Goal: Transaction & Acquisition: Purchase product/service

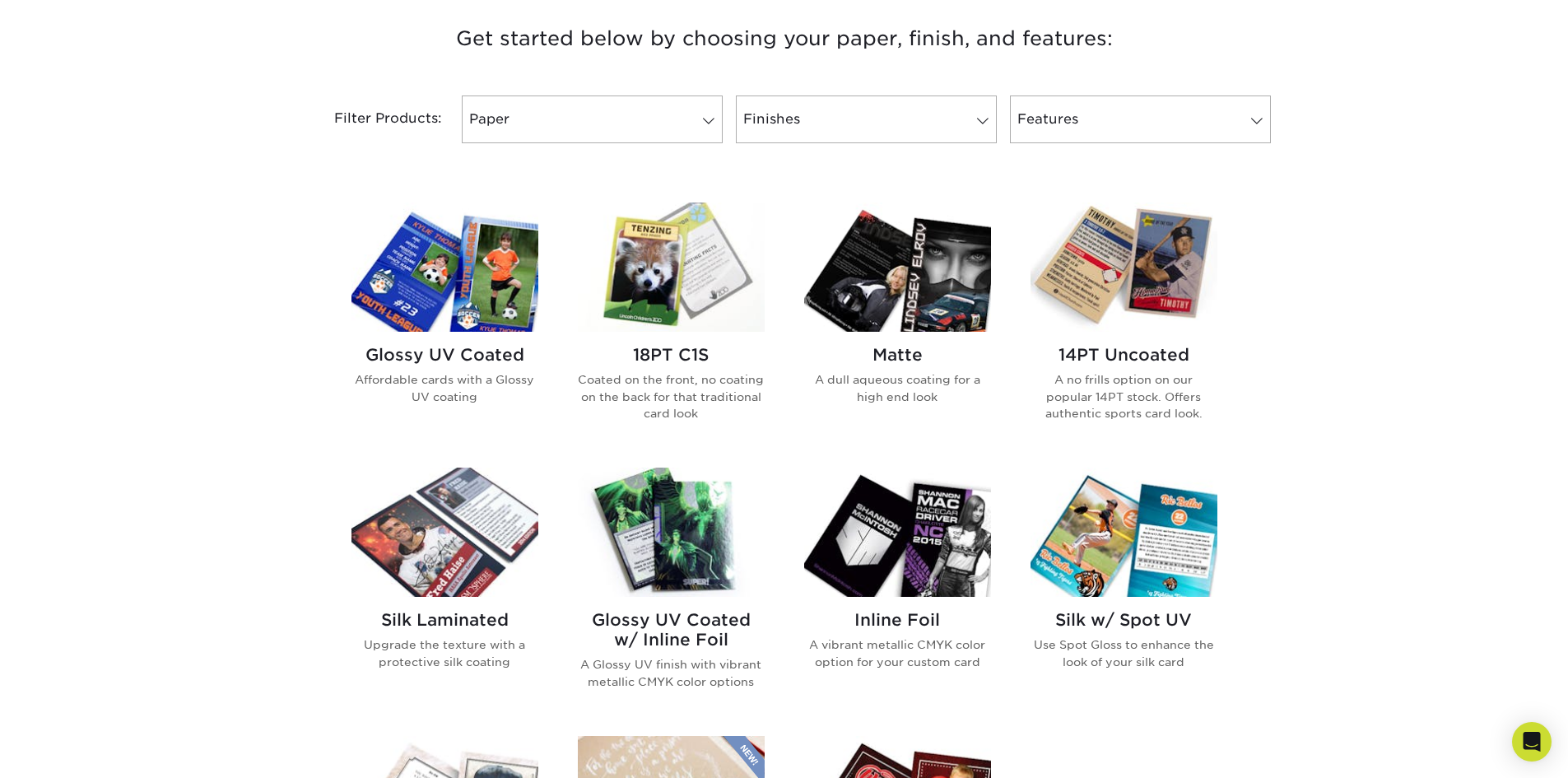
scroll to position [658, 0]
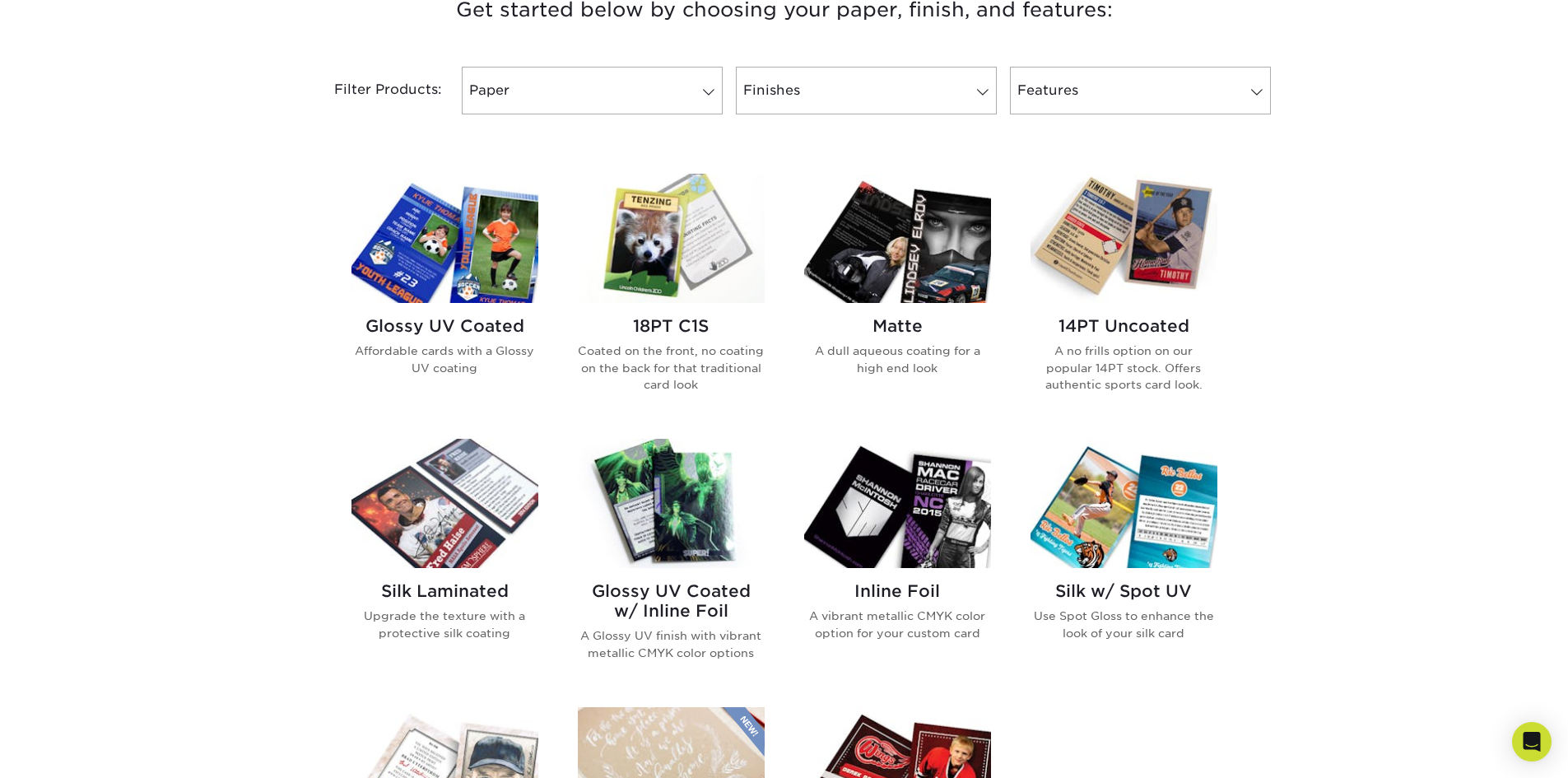
click at [675, 329] on h2 "18PT C1S" at bounding box center [672, 326] width 187 height 19
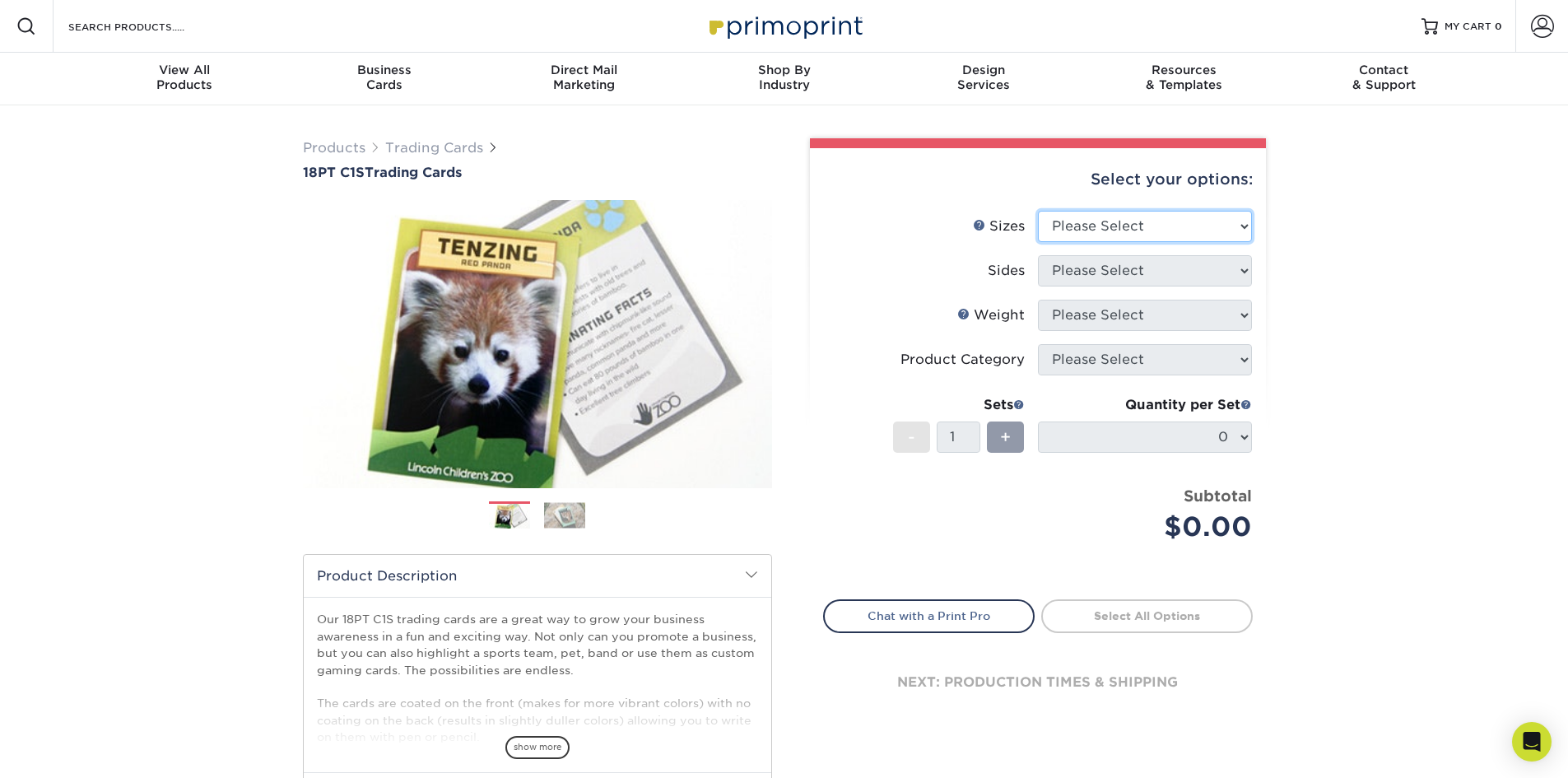
click at [1181, 232] on select "Please Select 2.5" x 3.5"" at bounding box center [1145, 226] width 214 height 31
select select "2.50x3.50"
click at [1038, 210] on select "Please Select 2.5" x 3.5"" at bounding box center [1145, 226] width 214 height 31
click at [1154, 271] on select "Please Select Print Both Sides Print Front Only" at bounding box center [1145, 270] width 214 height 31
select select "32d3c223-f82c-492b-b915-ba065a00862f"
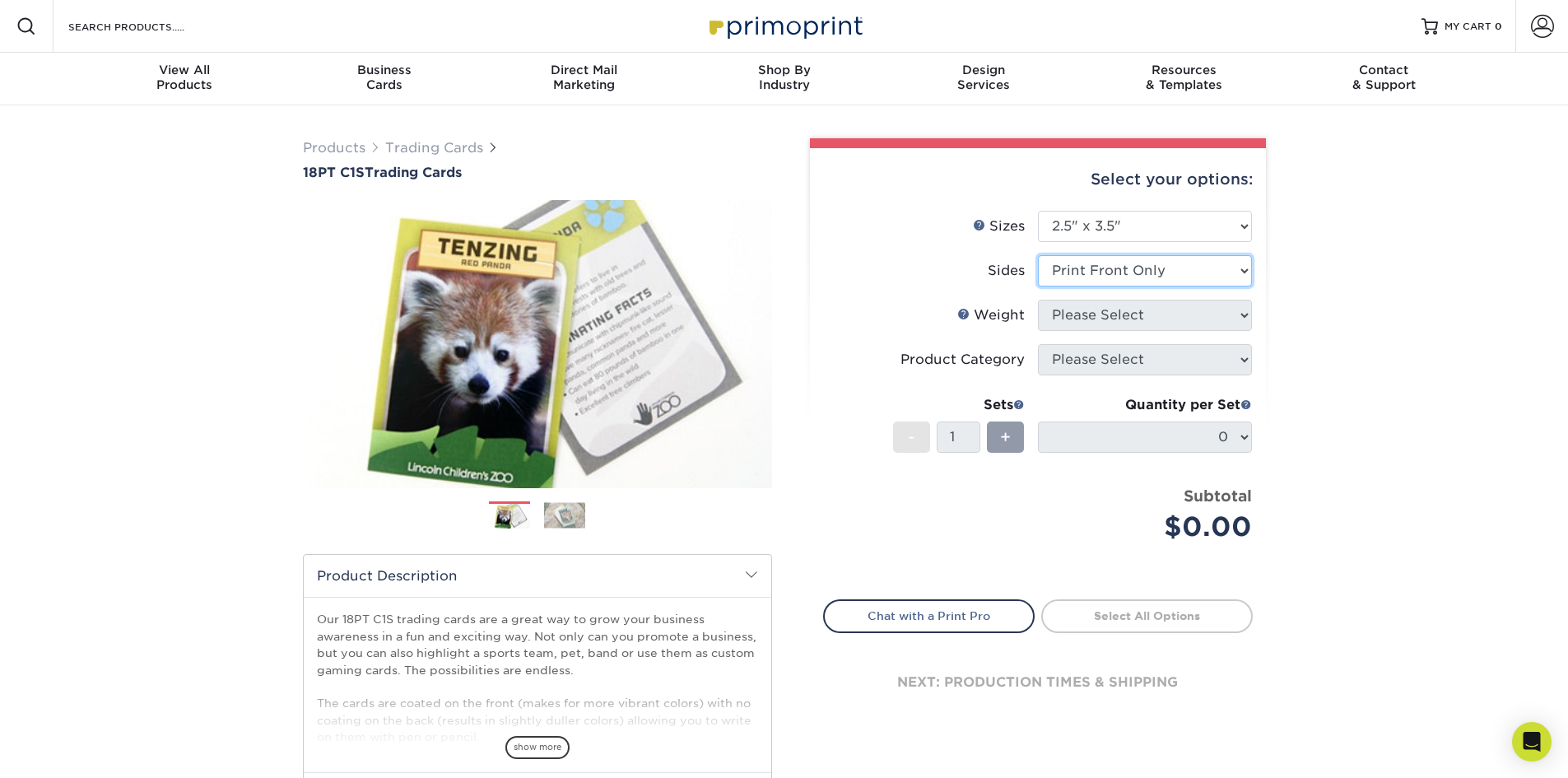
click at [1038, 255] on select "Please Select Print Both Sides Print Front Only" at bounding box center [1145, 270] width 214 height 31
click at [1138, 322] on select "Please Select 18PT C1S" at bounding box center [1145, 315] width 214 height 31
select select "18PTC1S"
click at [1038, 300] on select "Please Select 18PT C1S" at bounding box center [1145, 315] width 214 height 31
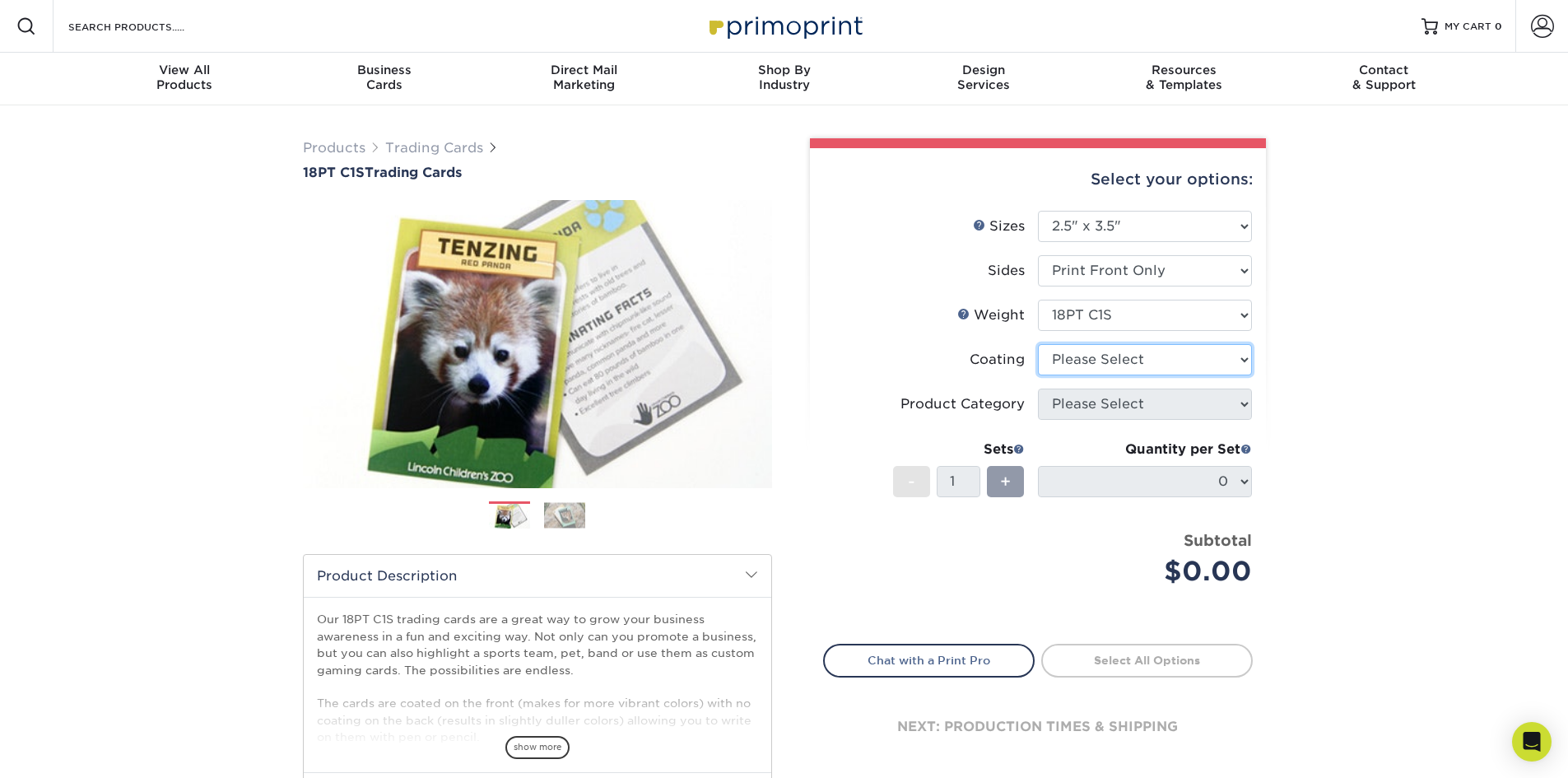
click at [1133, 360] on select at bounding box center [1145, 360] width 214 height 31
select select "1e8116af-acfc-44b1-83dc-8181aa338834"
click at [1038, 344] on select at bounding box center [1145, 360] width 214 height 31
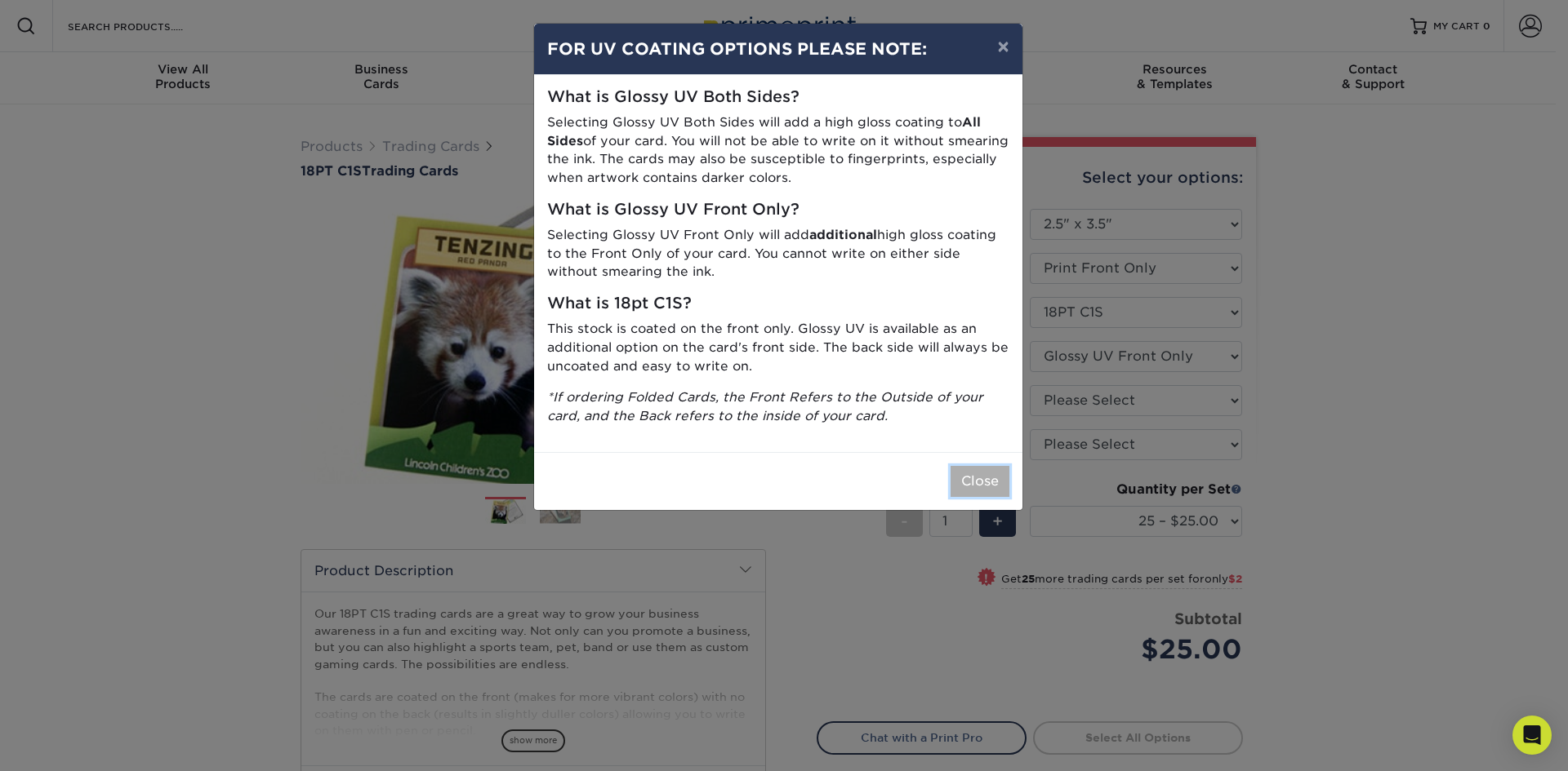
click at [985, 483] on button "Close" at bounding box center [979, 481] width 58 height 31
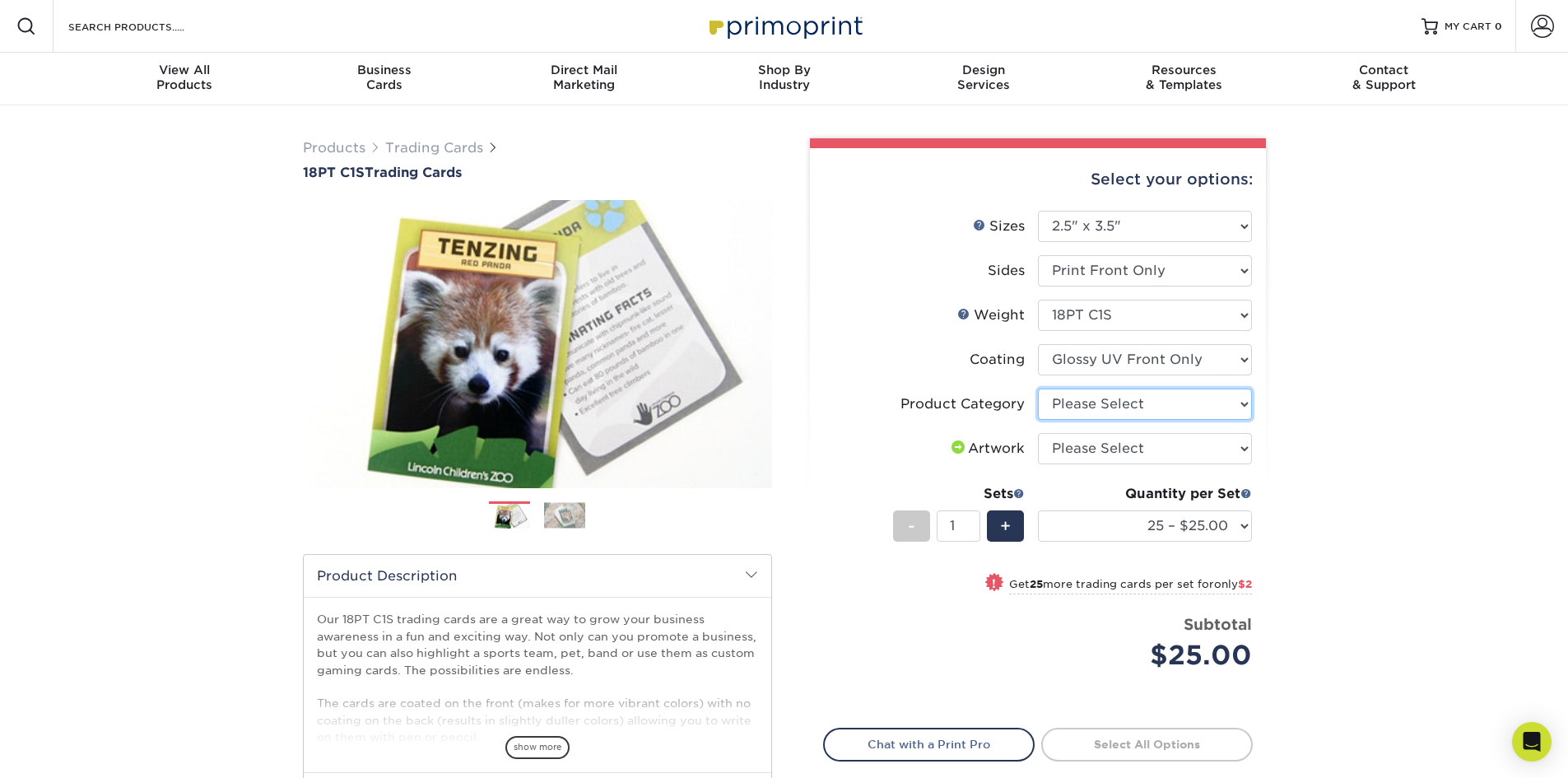
click at [1141, 405] on select "Please Select Trading Cards" at bounding box center [1145, 404] width 214 height 31
select select "c2f9bce9-36c2-409d-b101-c29d9d031e18"
click at [1038, 389] on select "Please Select Trading Cards" at bounding box center [1145, 404] width 214 height 31
click at [1149, 448] on select "Please Select I will upload files I need a design - $100" at bounding box center [1145, 448] width 214 height 31
click at [1427, 373] on div "Products Trading Cards 18PT C1S Trading Cards Previous Next show more" at bounding box center [784, 536] width 1568 height 862
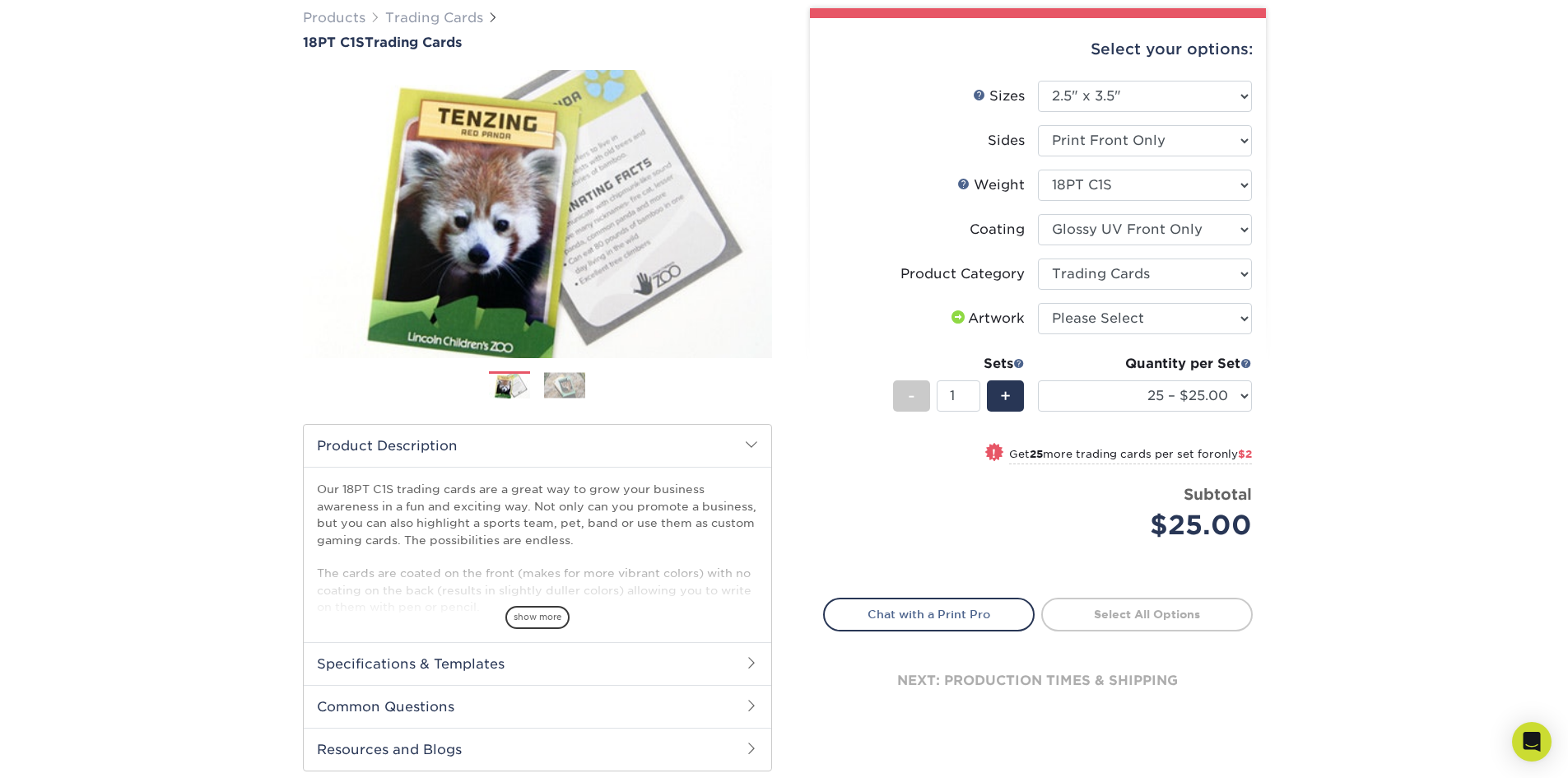
scroll to position [165, 0]
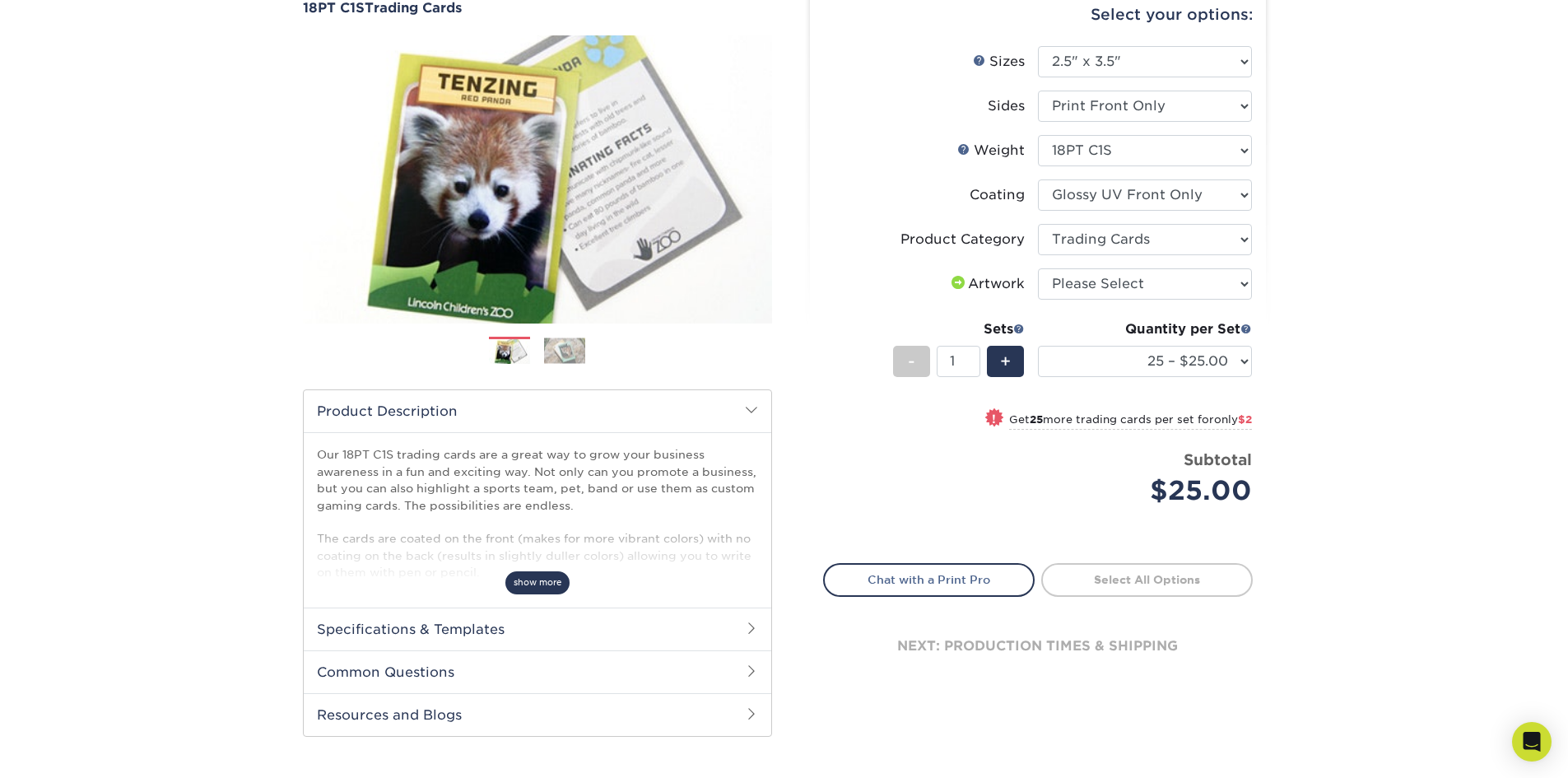
click at [550, 577] on span "show more" at bounding box center [538, 583] width 64 height 22
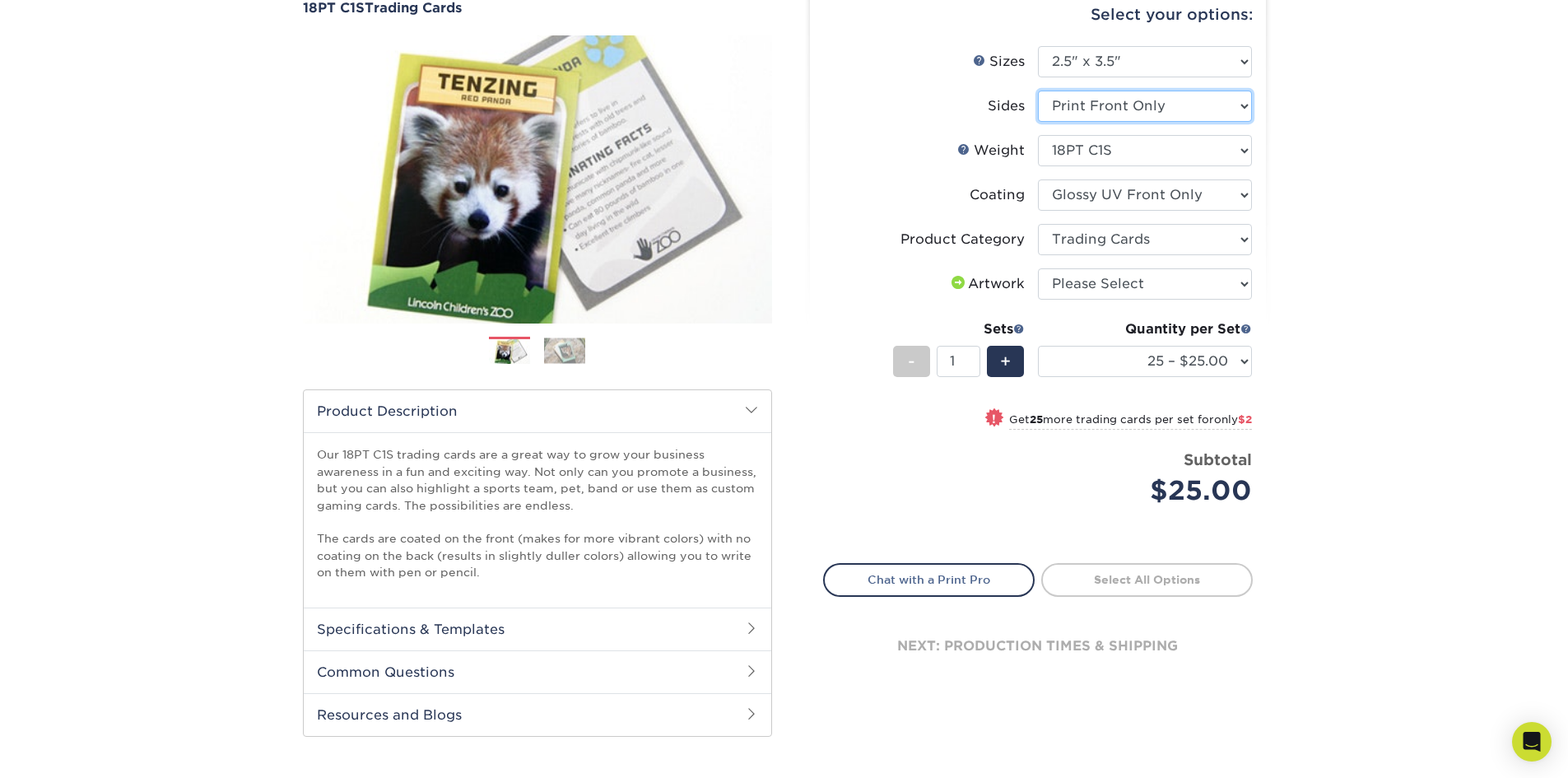
click at [1125, 109] on select "Please Select Print Both Sides Print Front Only" at bounding box center [1145, 106] width 214 height 31
select select "13abbda7-1d64-4f25-8bb2-c179b224825d"
click at [1038, 91] on select "Please Select Print Both Sides Print Front Only" at bounding box center [1145, 106] width 214 height 31
select select "-1"
select select
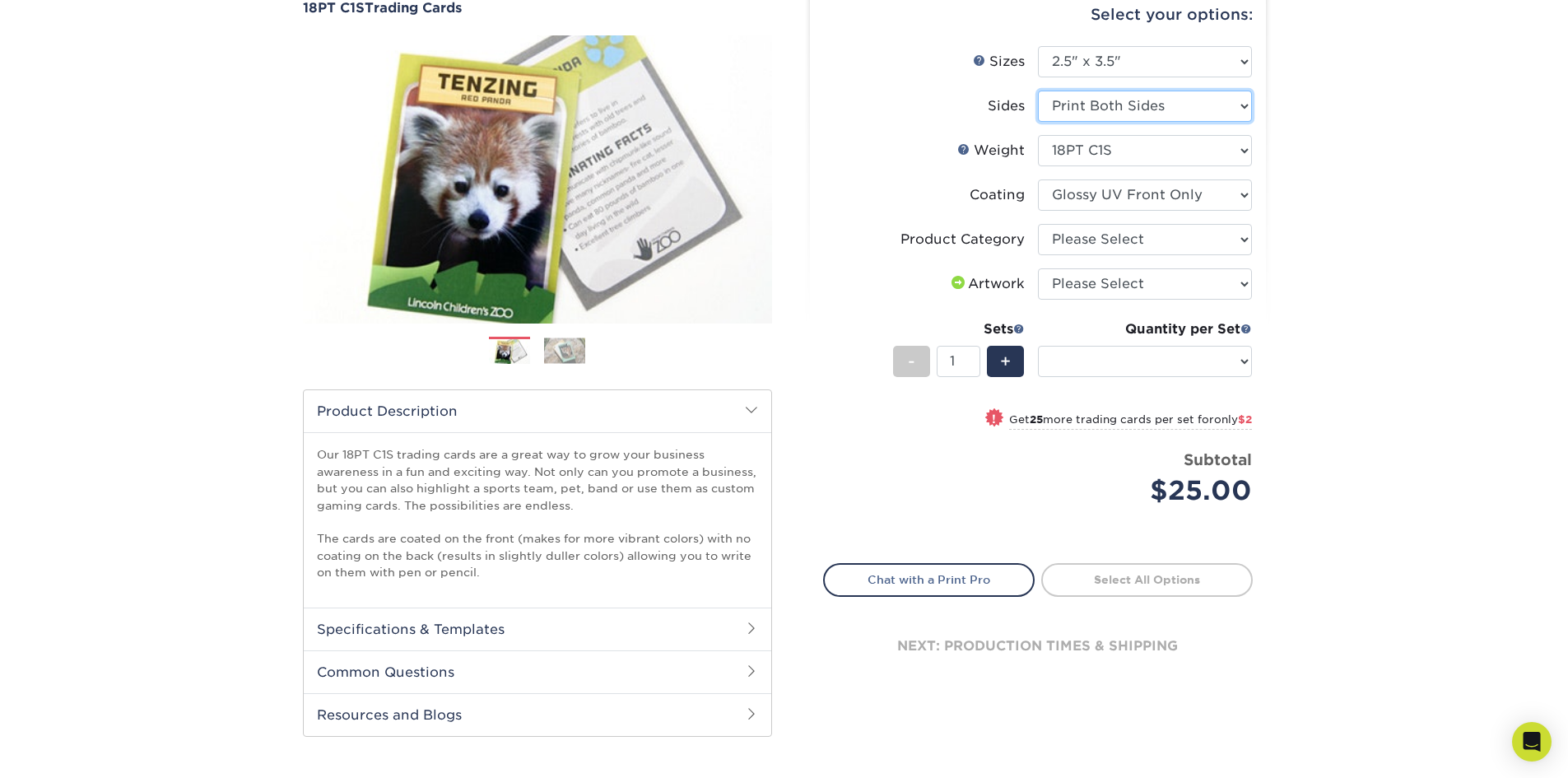
select select "-1"
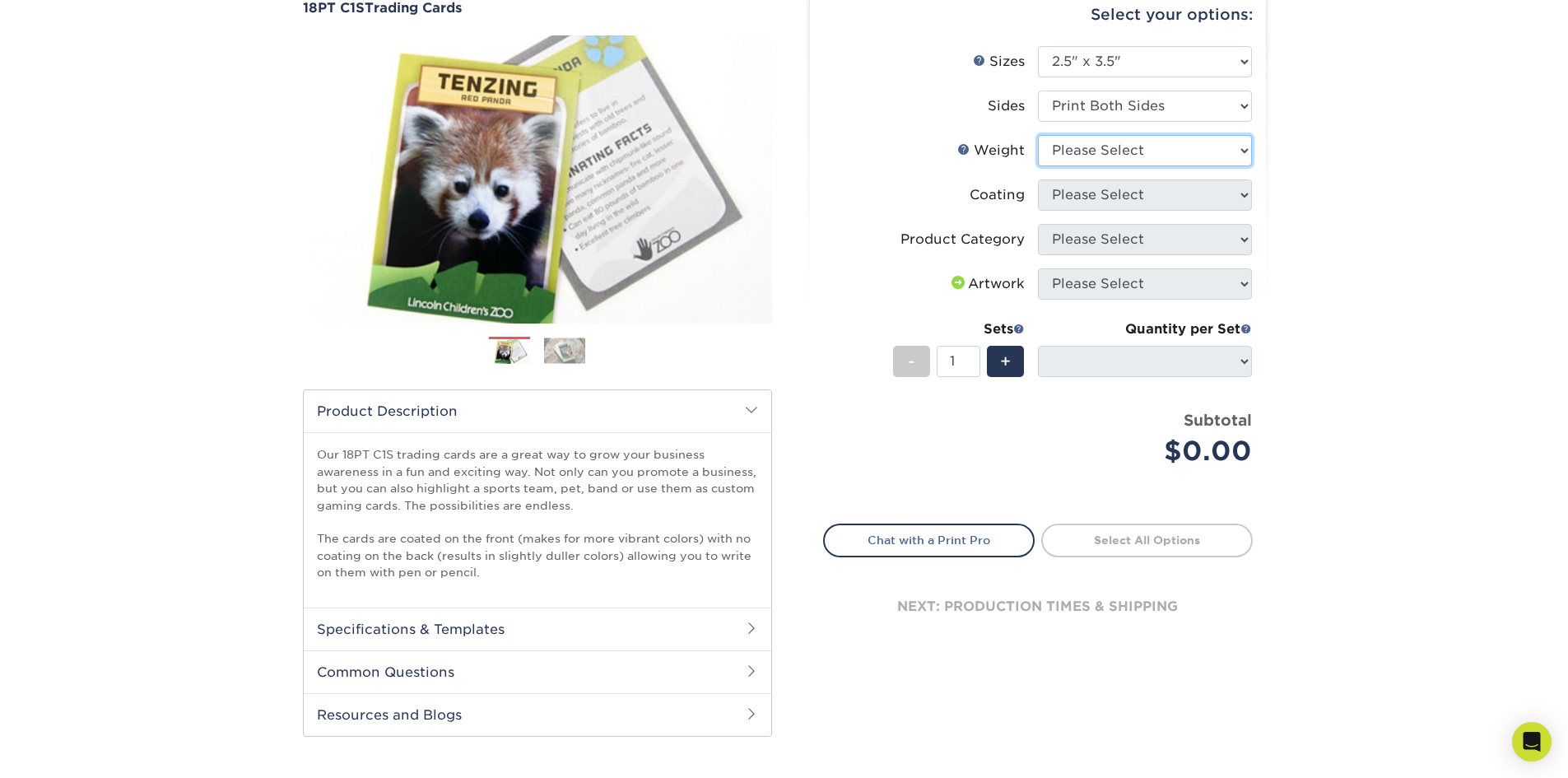
click at [1129, 153] on select "Please Select 18PT C1S" at bounding box center [1145, 150] width 214 height 31
select select "18PTC1S"
click at [1038, 135] on select "Please Select 18PT C1S" at bounding box center [1145, 150] width 214 height 31
select select
click at [1123, 201] on select at bounding box center [1145, 194] width 214 height 31
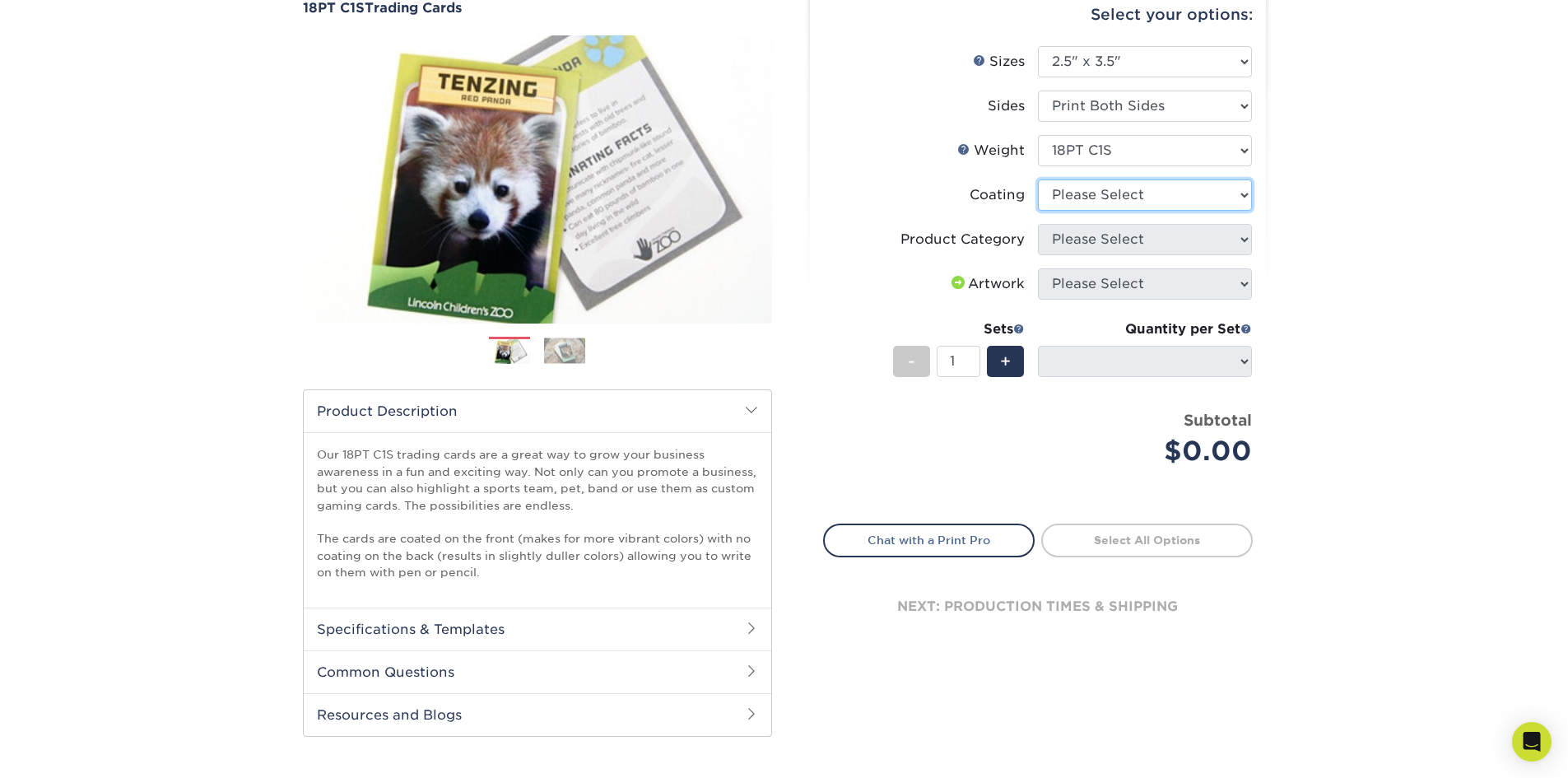
select select "1e8116af-acfc-44b1-83dc-8181aa338834"
click at [1038, 179] on select at bounding box center [1145, 194] width 214 height 31
select select "-1"
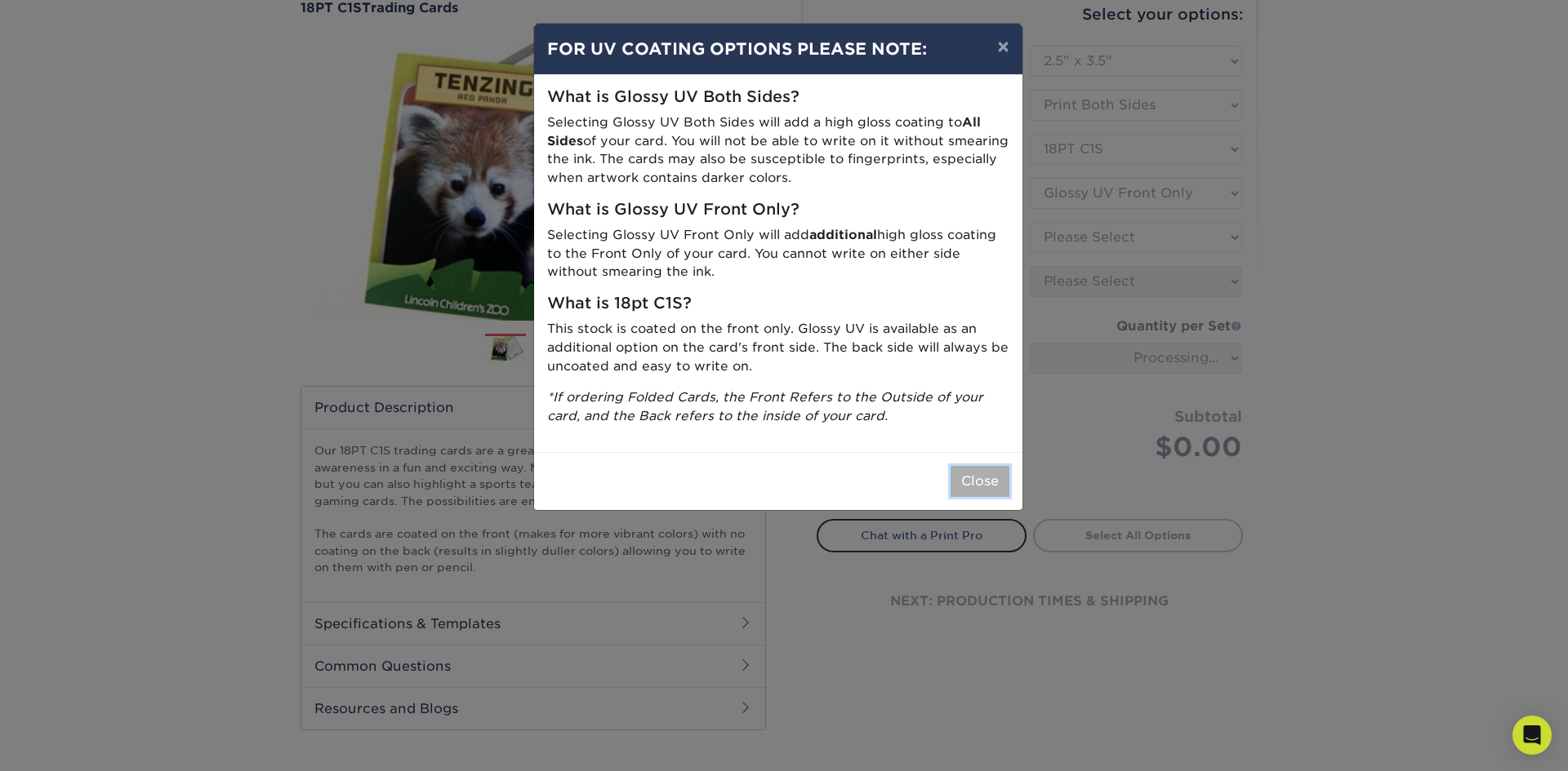
click at [981, 474] on button "Close" at bounding box center [979, 481] width 58 height 31
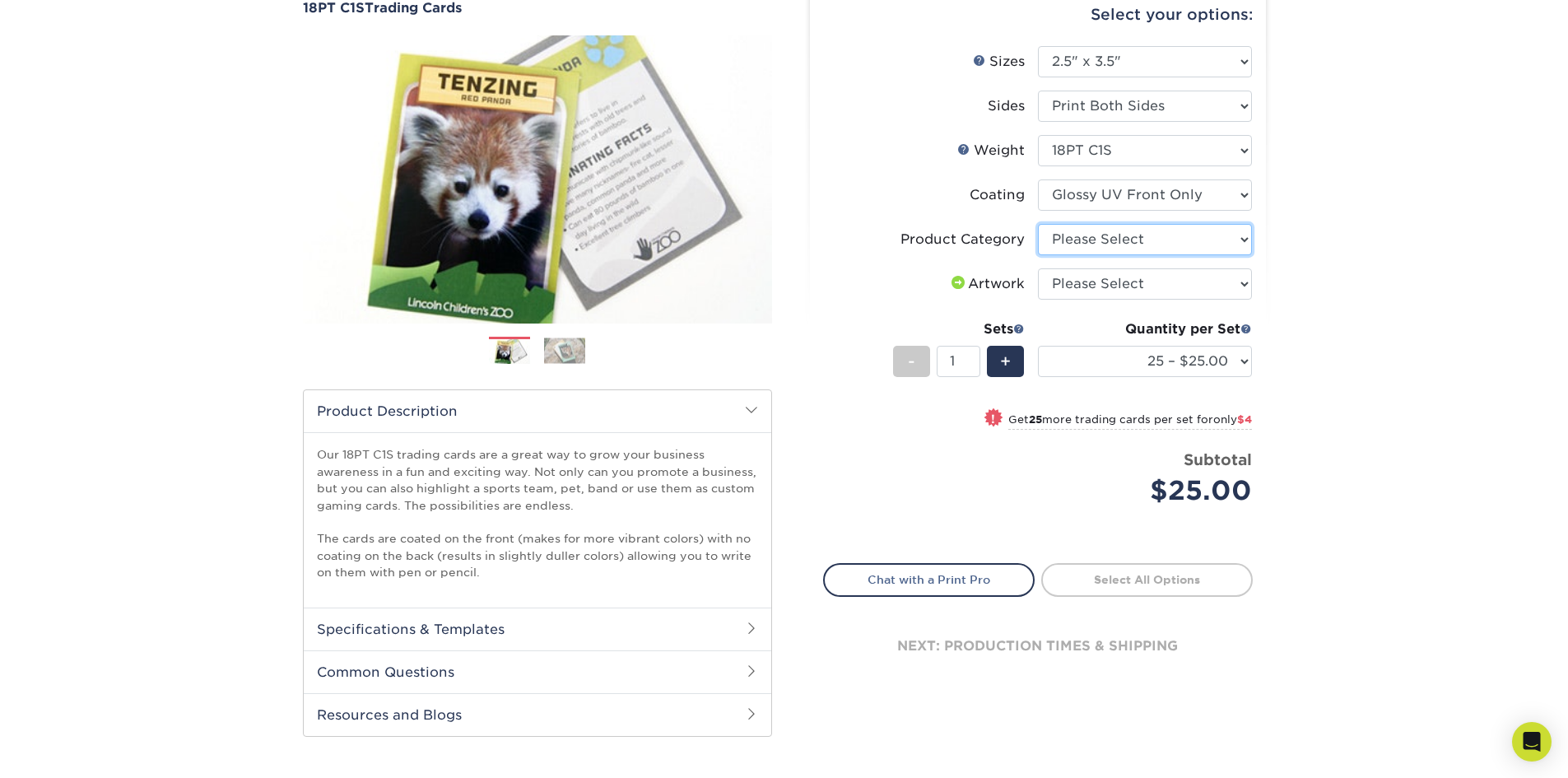
click at [1128, 241] on select "Please Select Trading Cards" at bounding box center [1145, 239] width 214 height 31
select select "c2f9bce9-36c2-409d-b101-c29d9d031e18"
click at [1038, 224] on select "Please Select Trading Cards" at bounding box center [1145, 239] width 214 height 31
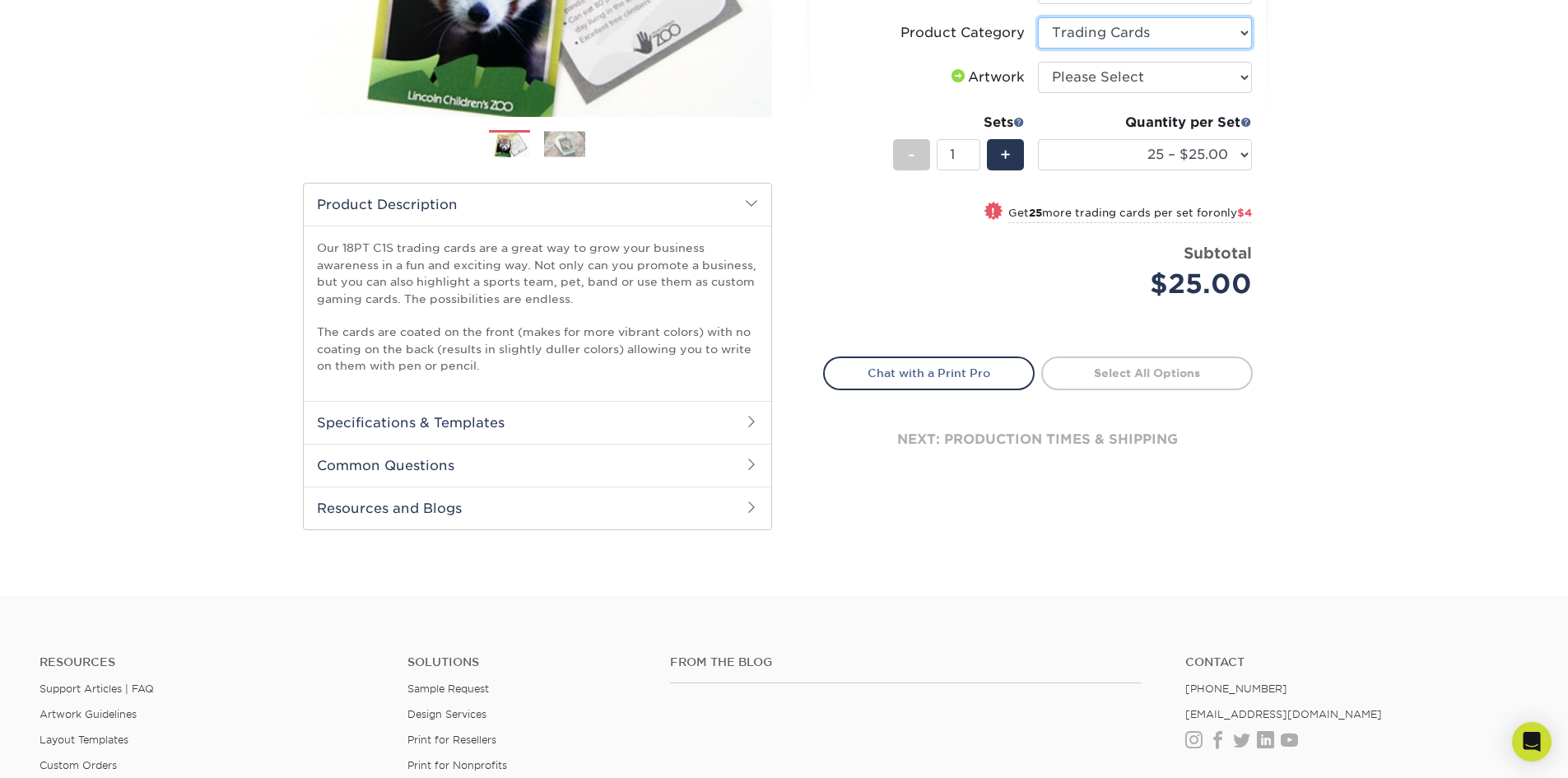
scroll to position [412, 0]
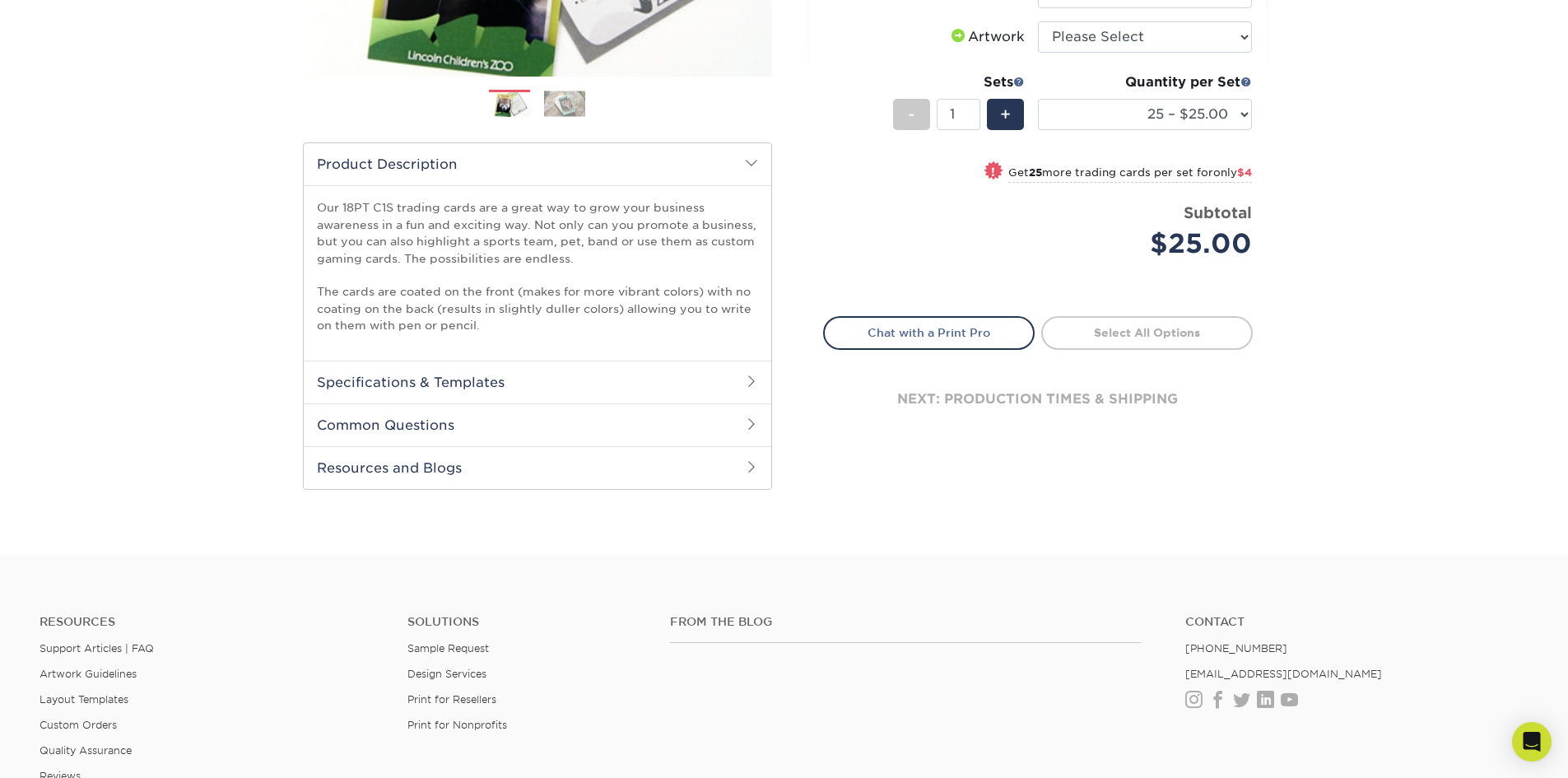
click at [474, 381] on h2 "Specifications & Templates" at bounding box center [538, 381] width 468 height 43
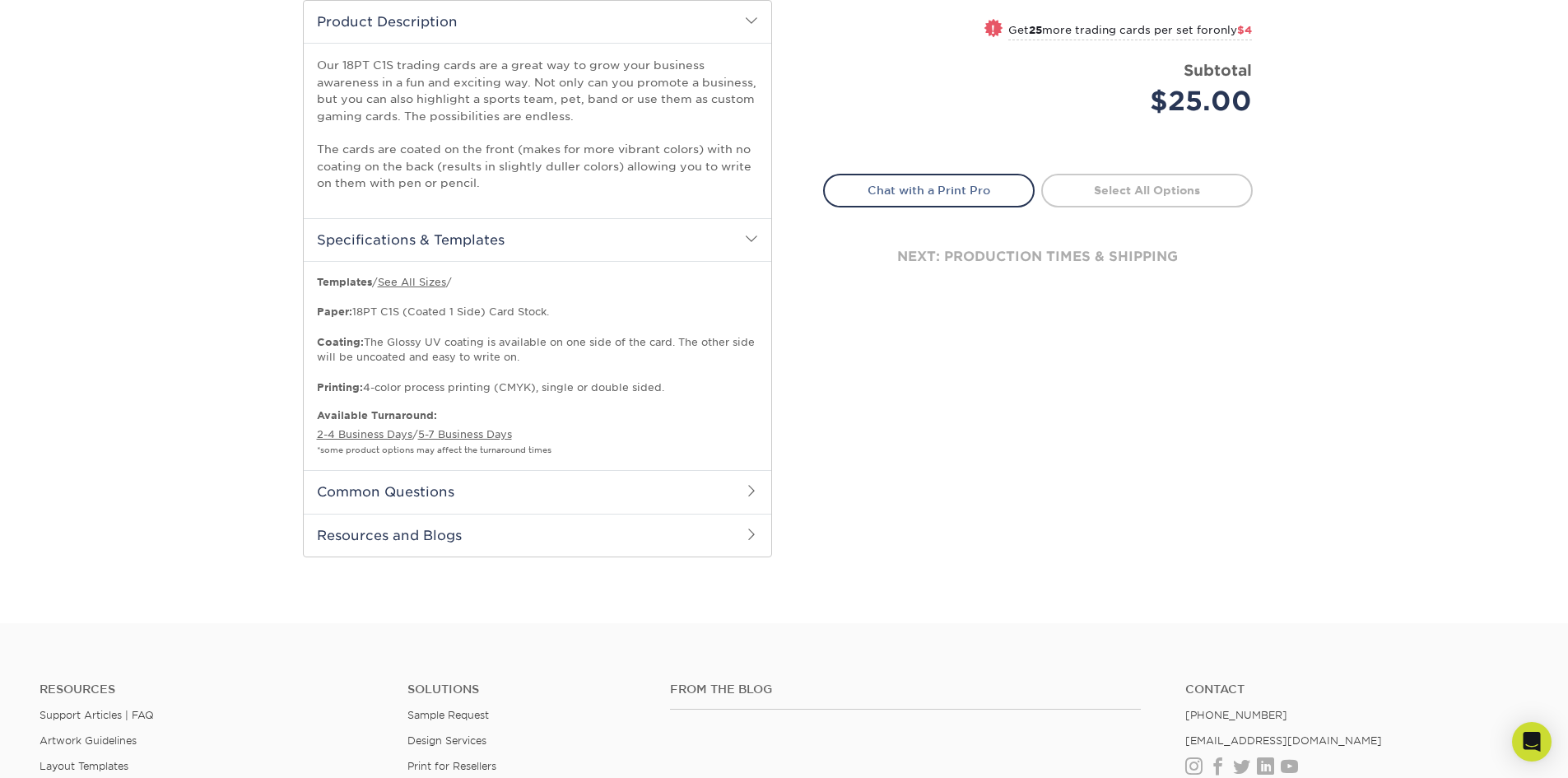
scroll to position [577, 0]
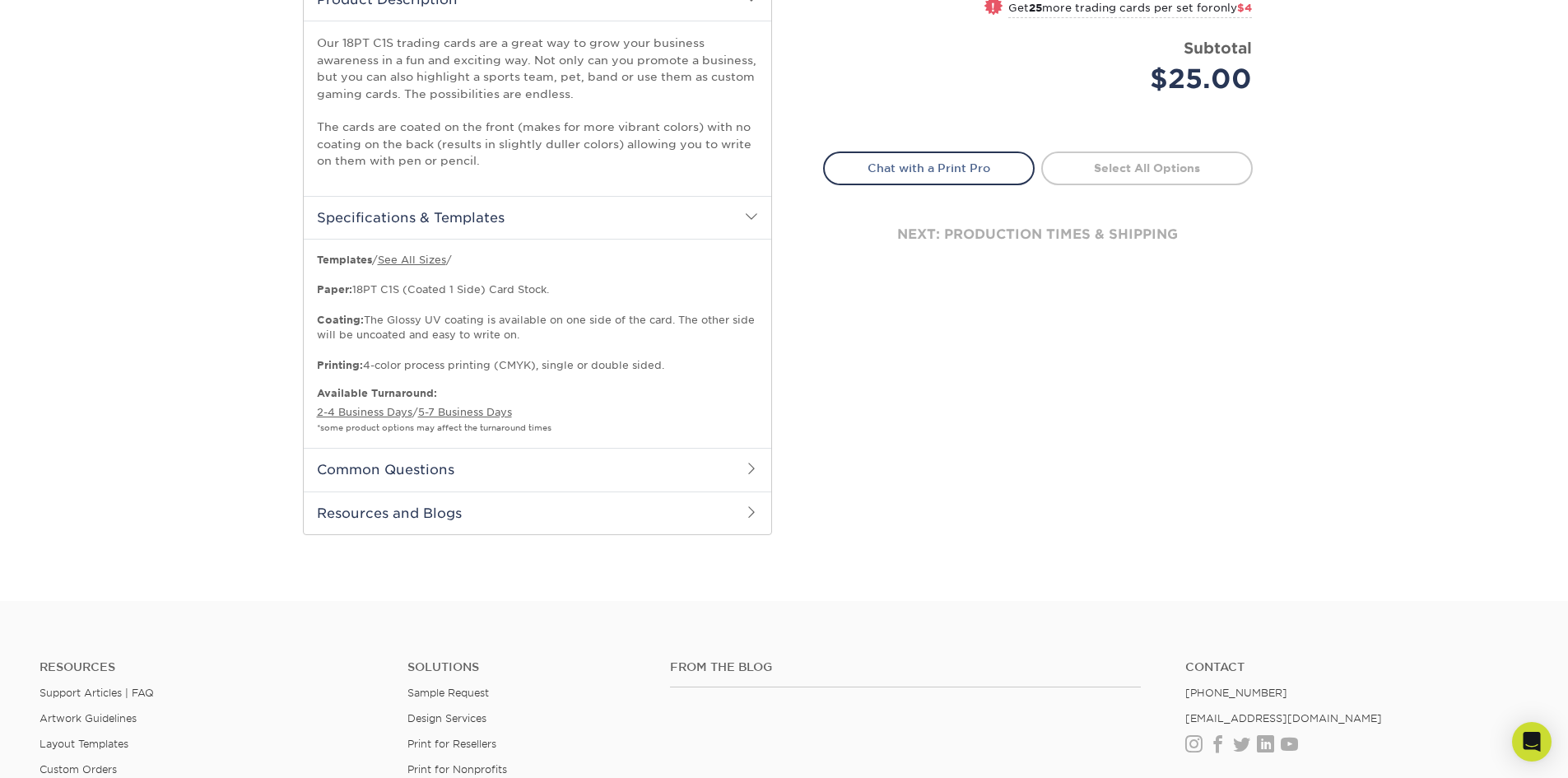
click at [430, 473] on h2 "Common Questions" at bounding box center [538, 469] width 468 height 43
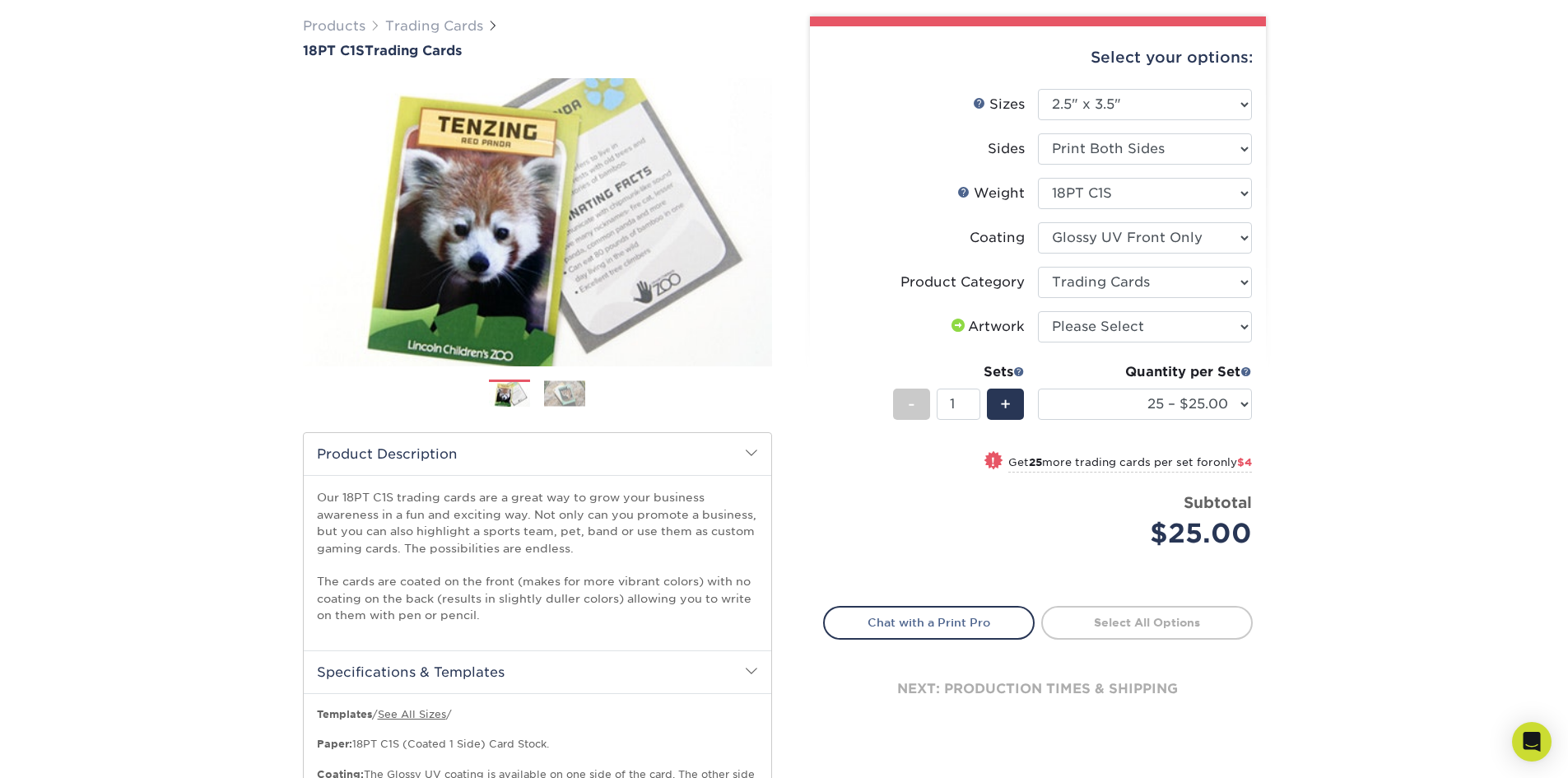
scroll to position [0, 0]
